Goal: Use online tool/utility: Utilize a website feature to perform a specific function

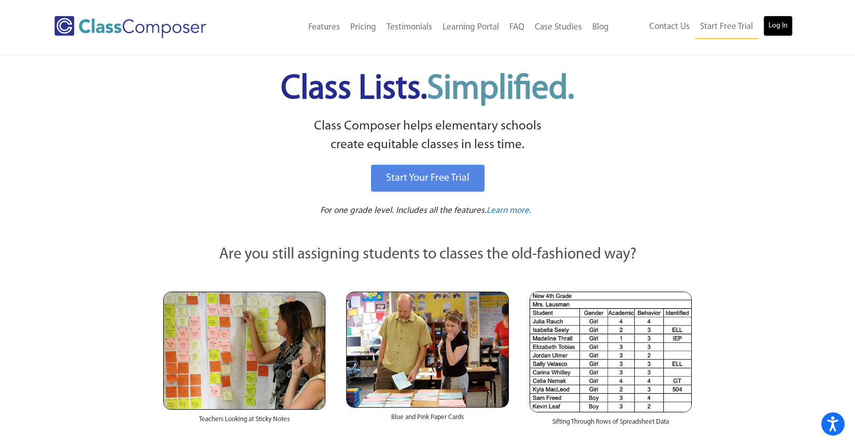
click at [786, 23] on link "Log In" at bounding box center [778, 26] width 30 height 21
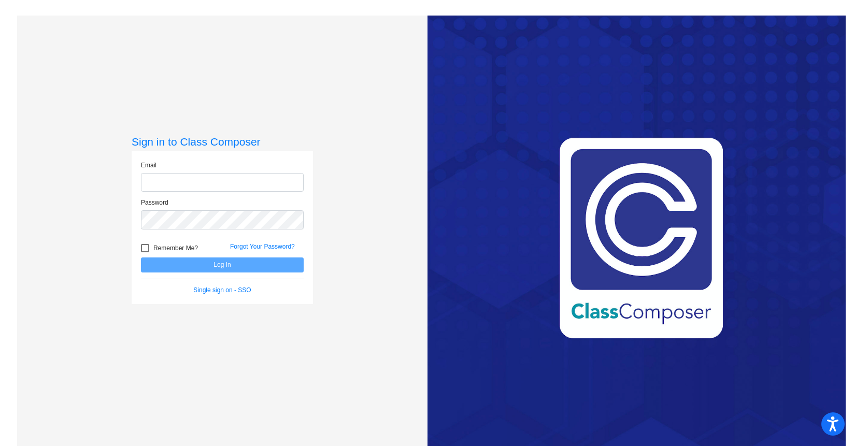
type input "jfranz@lcusd.net"
click at [225, 266] on button "Log In" at bounding box center [222, 264] width 163 height 15
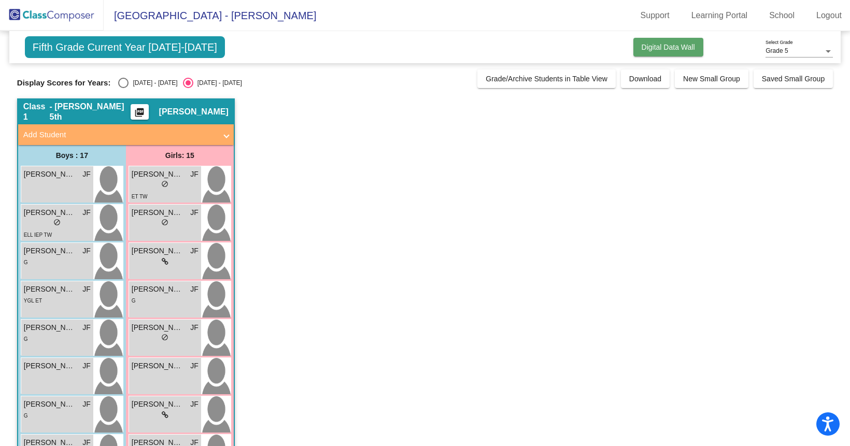
click at [663, 53] on button "Digital Data Wall" at bounding box center [668, 47] width 70 height 19
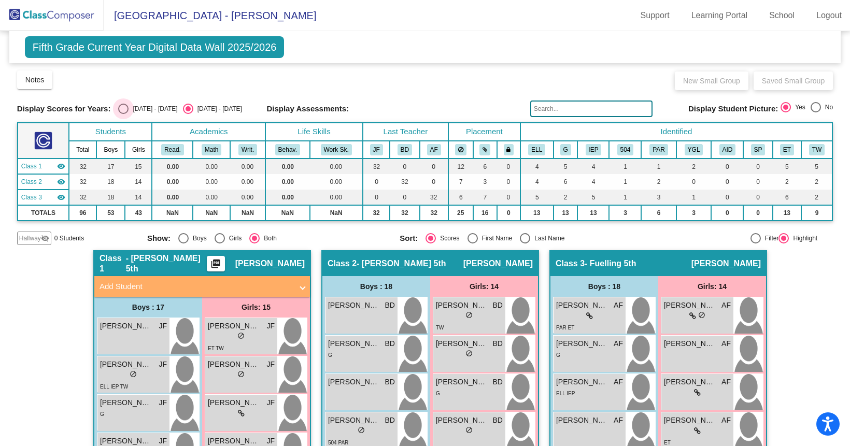
click at [130, 110] on div "2024 - 2025" at bounding box center [152, 108] width 49 height 9
click at [123, 114] on input "2024 - 2025" at bounding box center [123, 114] width 1 height 1
radio input "true"
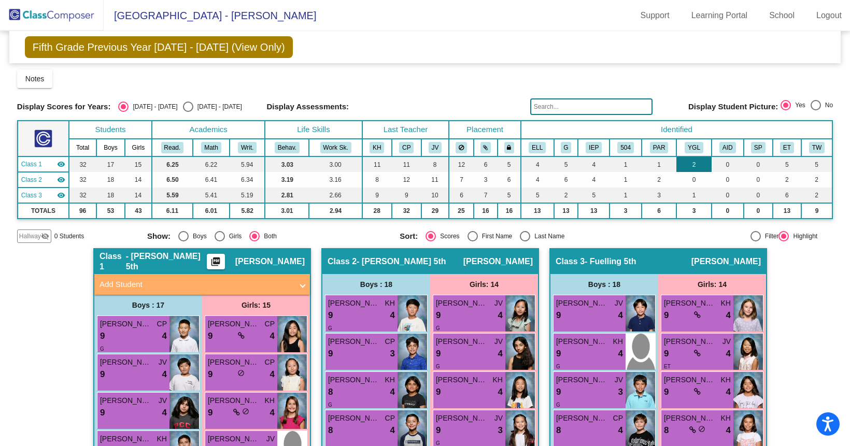
click at [690, 166] on td "2" at bounding box center [693, 164] width 35 height 16
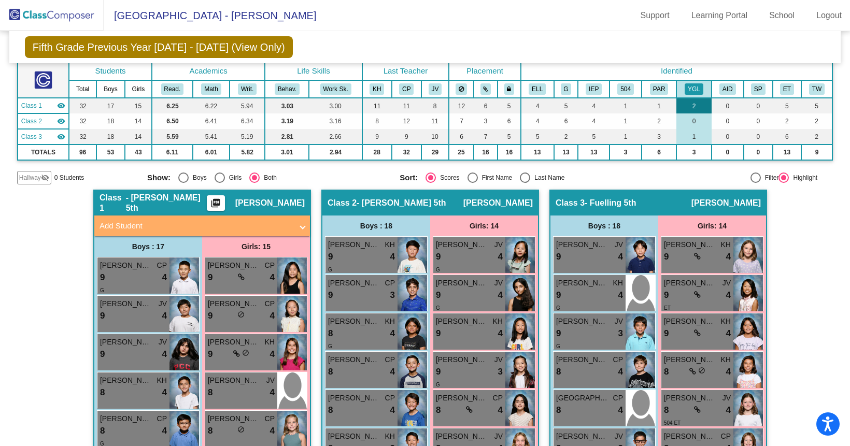
scroll to position [37, 0]
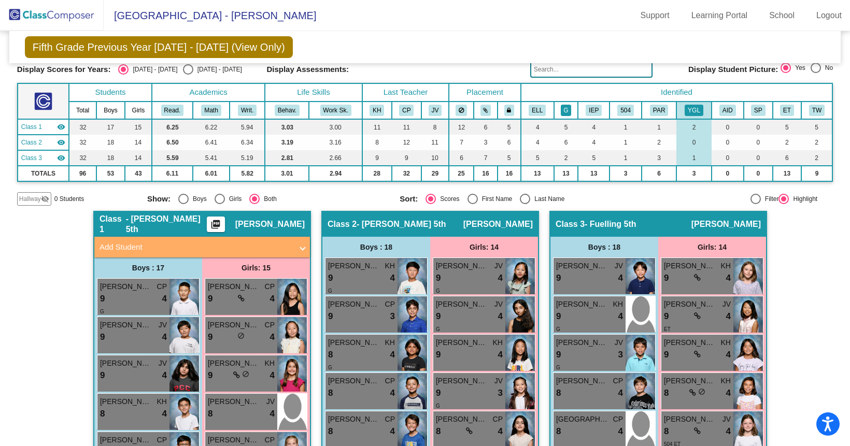
click at [563, 111] on button "G" at bounding box center [566, 110] width 11 height 11
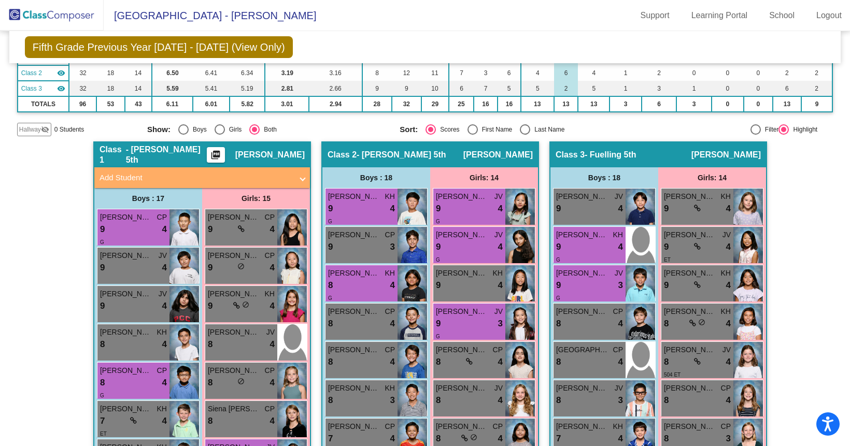
scroll to position [0, 0]
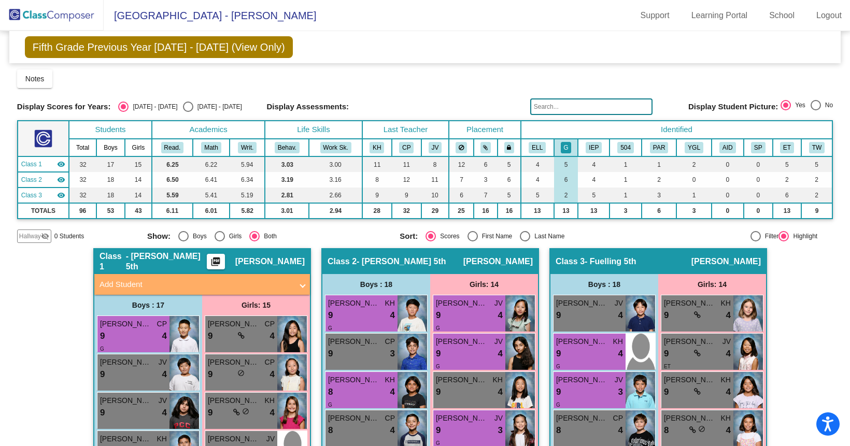
click at [529, 139] on th "ELL" at bounding box center [537, 148] width 33 height 18
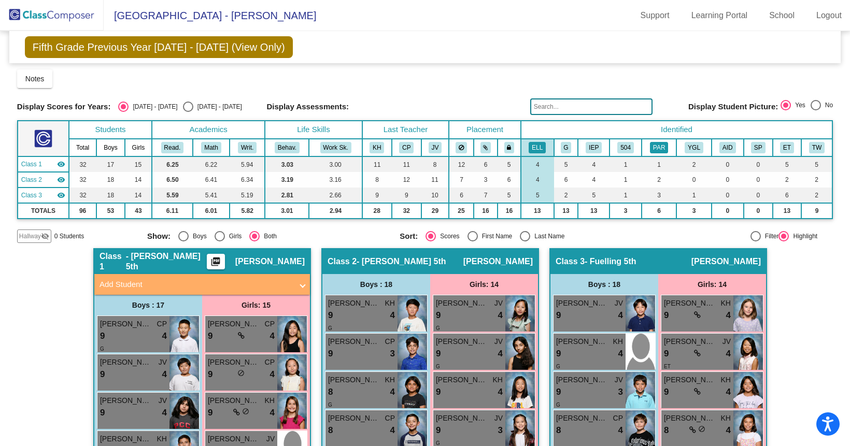
click at [655, 150] on button "PAR" at bounding box center [659, 147] width 18 height 11
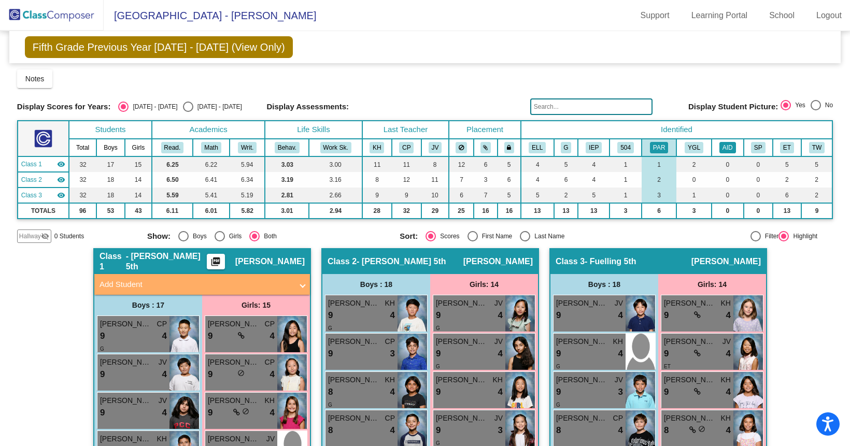
click at [726, 149] on button "AID" at bounding box center [727, 147] width 17 height 11
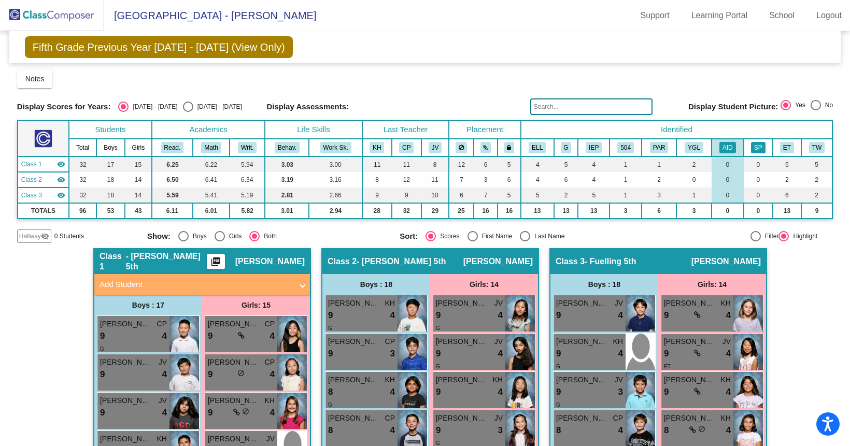
click at [756, 150] on button "SP" at bounding box center [758, 147] width 15 height 11
click at [780, 150] on button "ET" at bounding box center [787, 147] width 14 height 11
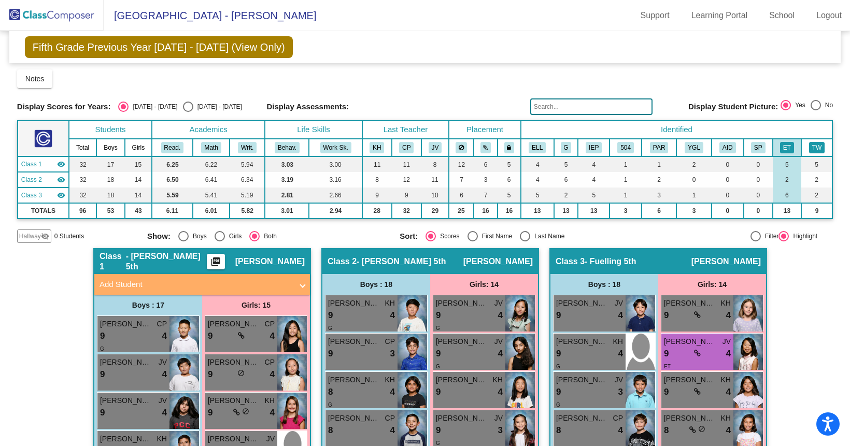
click at [809, 150] on button "TW" at bounding box center [817, 147] width 16 height 11
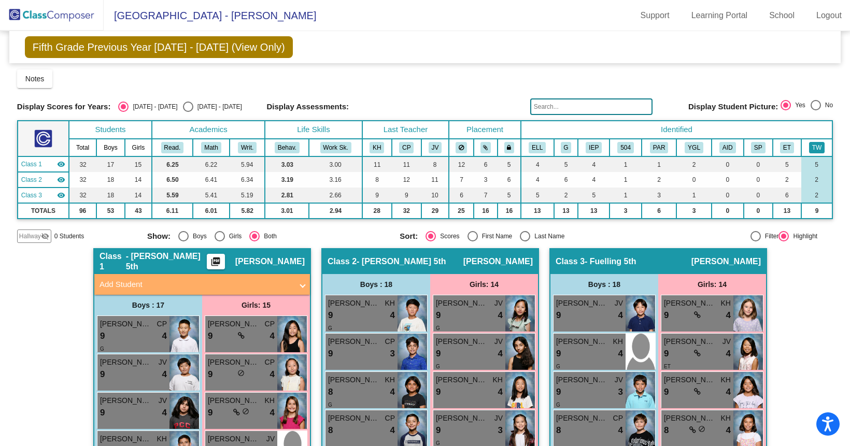
click at [812, 146] on button "TW" at bounding box center [817, 147] width 16 height 11
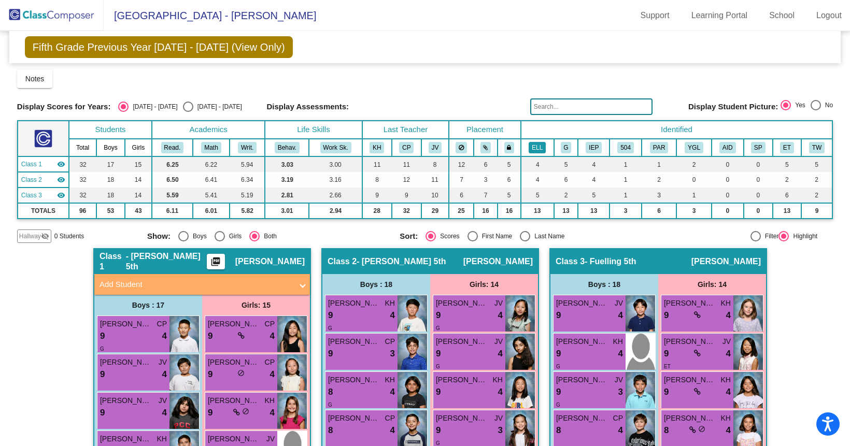
click at [537, 147] on button "ELL" at bounding box center [536, 147] width 17 height 11
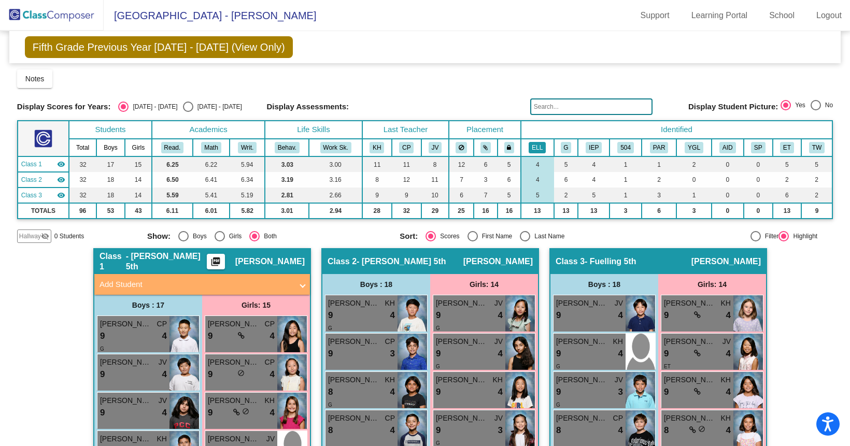
click at [530, 141] on th "ELL" at bounding box center [537, 148] width 33 height 18
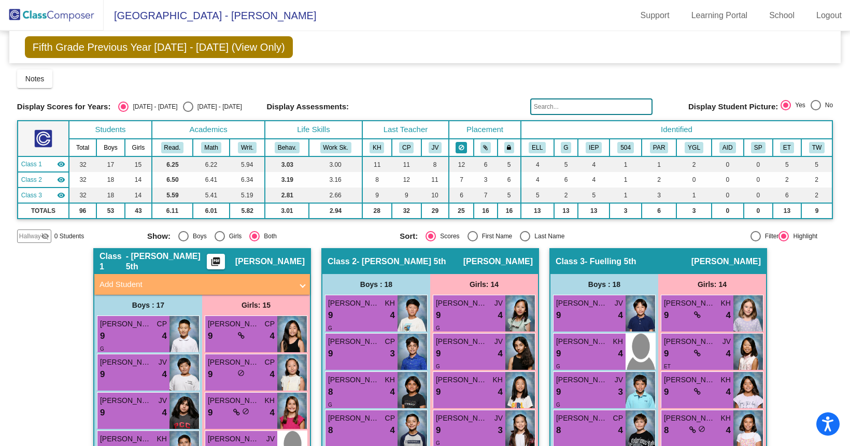
click at [459, 149] on icon at bounding box center [461, 148] width 5 height 6
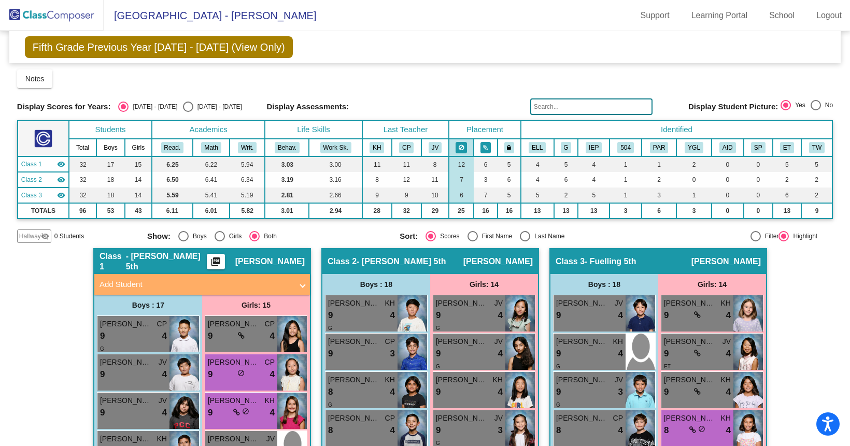
click at [483, 150] on icon at bounding box center [485, 148] width 5 height 6
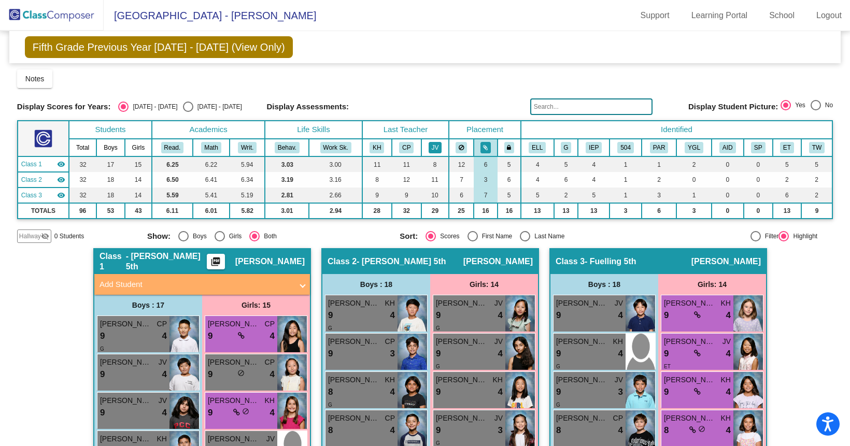
click at [432, 148] on button "JV" at bounding box center [434, 147] width 13 height 11
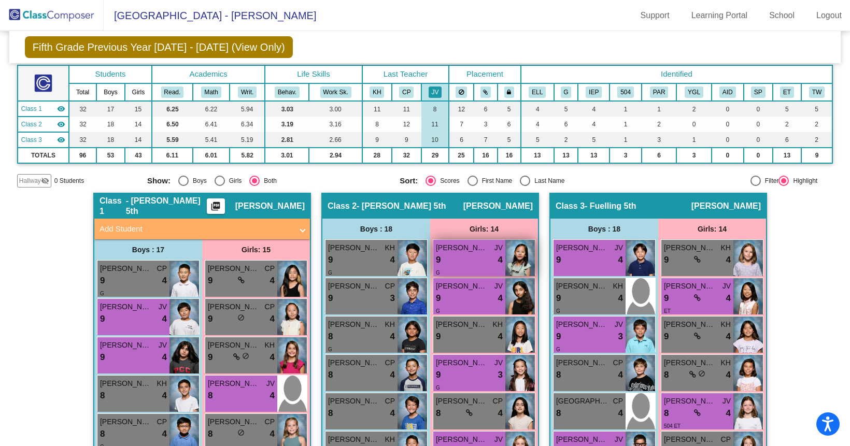
scroll to position [37, 0]
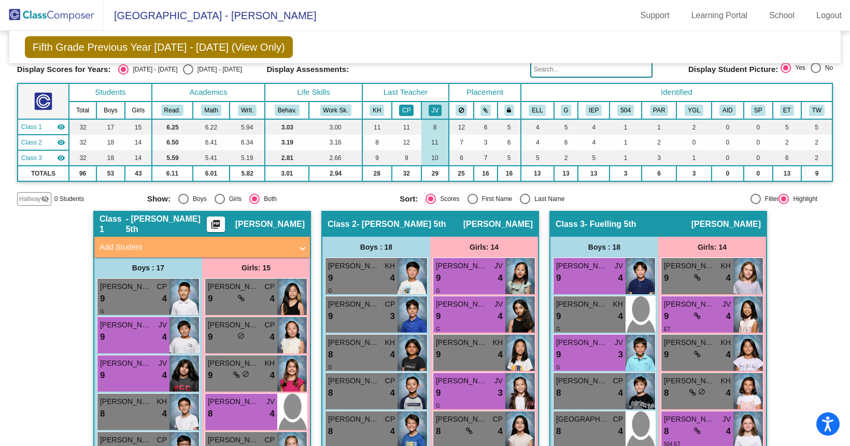
click at [409, 114] on button "CP" at bounding box center [406, 110] width 15 height 11
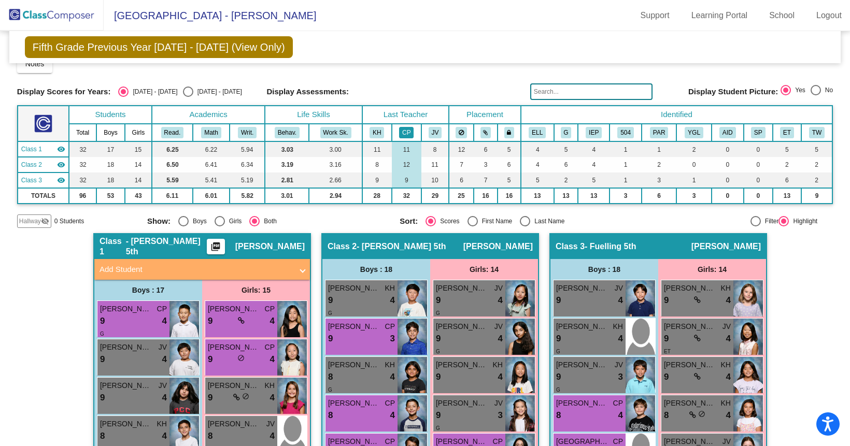
scroll to position [0, 0]
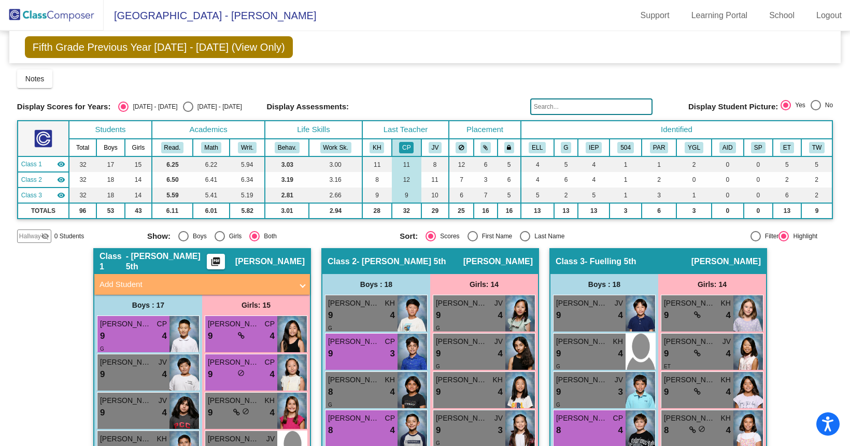
click at [377, 155] on th "KH" at bounding box center [377, 148] width 30 height 18
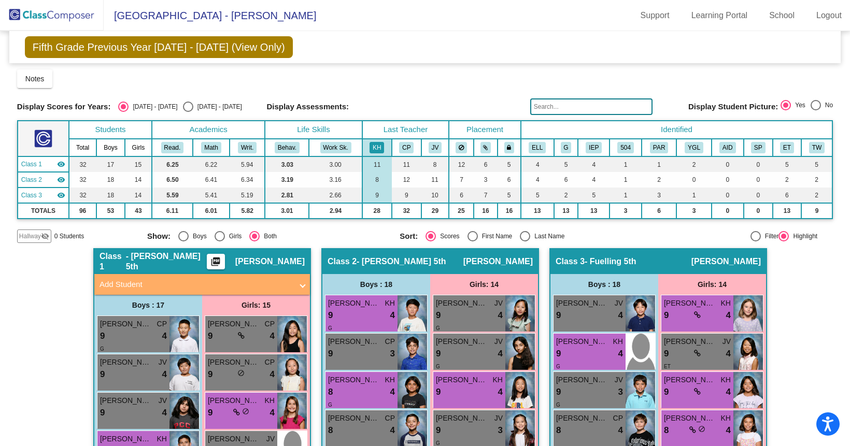
click at [378, 89] on div "Display Scores for Years: 2024 - 2025 2025 - 2026 Grade/Archive Students in Tab…" at bounding box center [424, 156] width 815 height 174
click at [376, 152] on button "KH" at bounding box center [376, 147] width 15 height 11
